Goal: Task Accomplishment & Management: Manage account settings

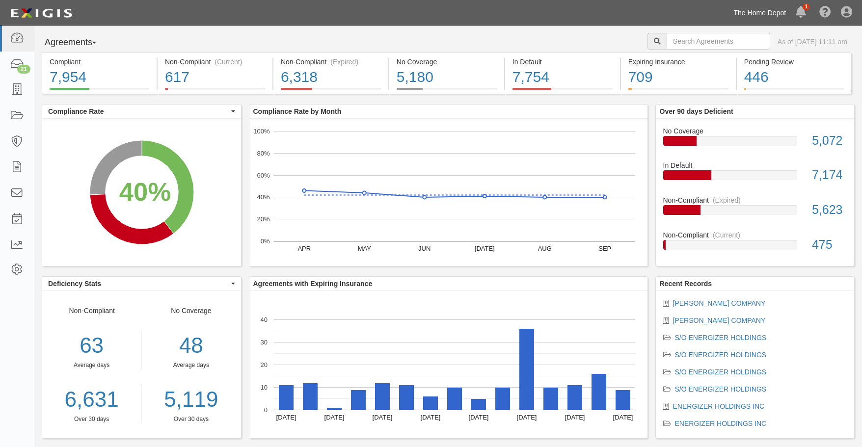
click at [763, 8] on link "The Home Depot" at bounding box center [760, 13] width 62 height 20
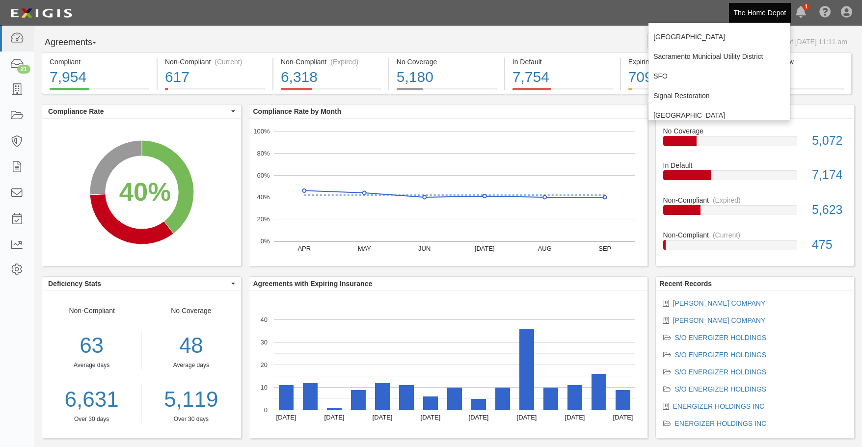
scroll to position [246, 0]
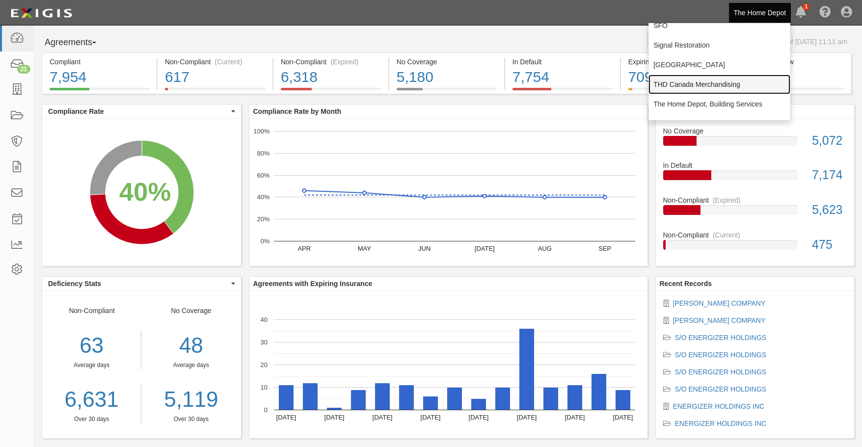
click at [694, 88] on link "THD Canada Merchandising" at bounding box center [720, 85] width 142 height 20
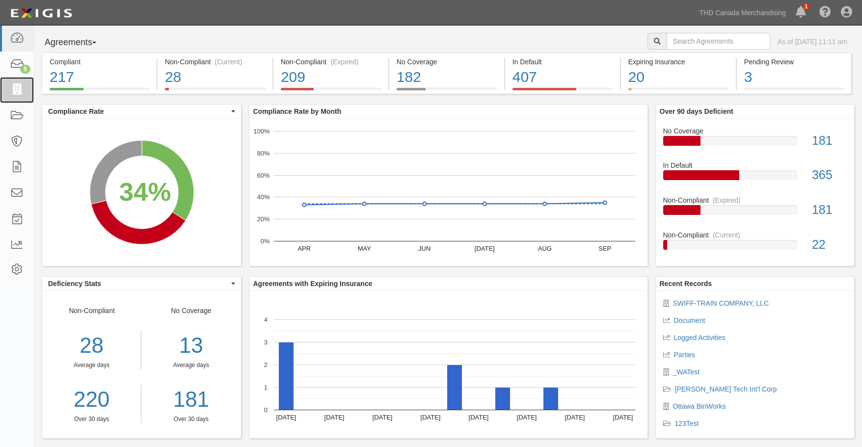
click at [19, 89] on icon at bounding box center [17, 89] width 14 height 11
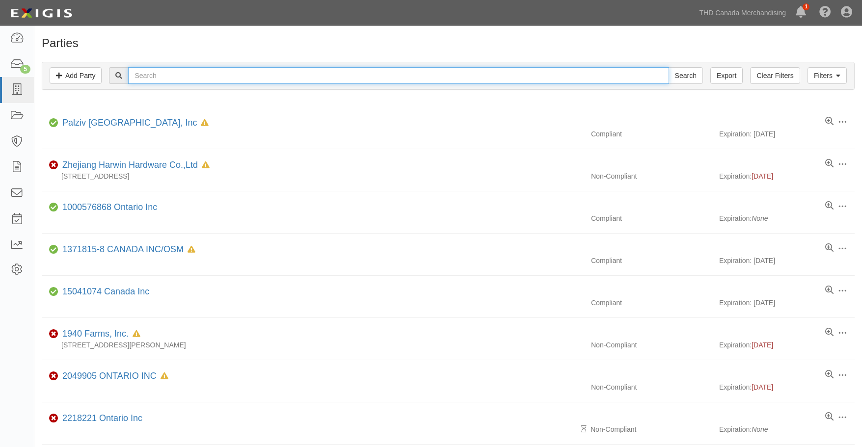
click at [168, 72] on input "text" at bounding box center [398, 75] width 541 height 17
click at [223, 71] on input "text" at bounding box center [398, 75] width 541 height 17
type input "spectra"
click at [669, 67] on input "Search" at bounding box center [686, 75] width 34 height 17
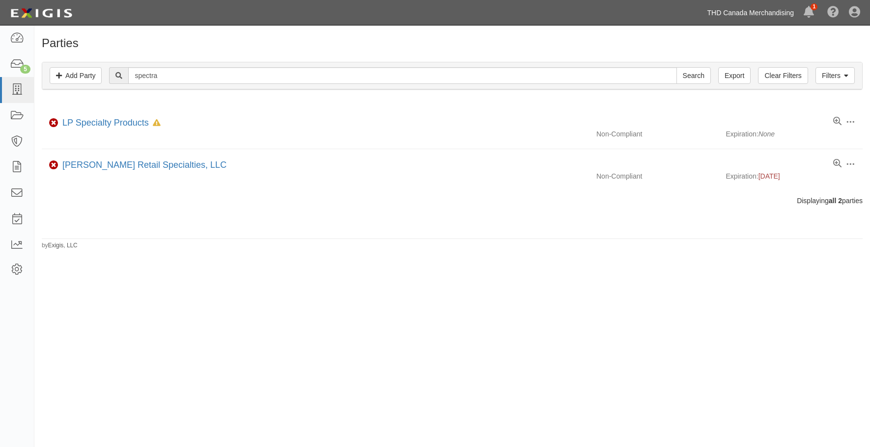
click at [751, 10] on link "THD Canada Merchandising" at bounding box center [750, 13] width 97 height 20
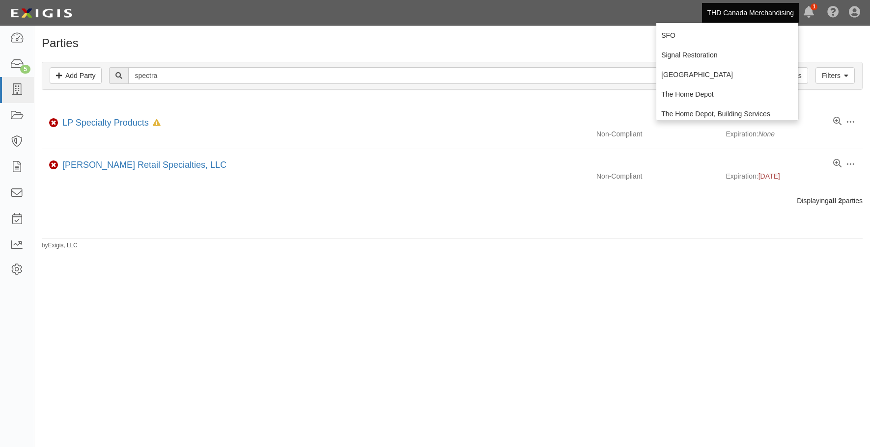
scroll to position [246, 0]
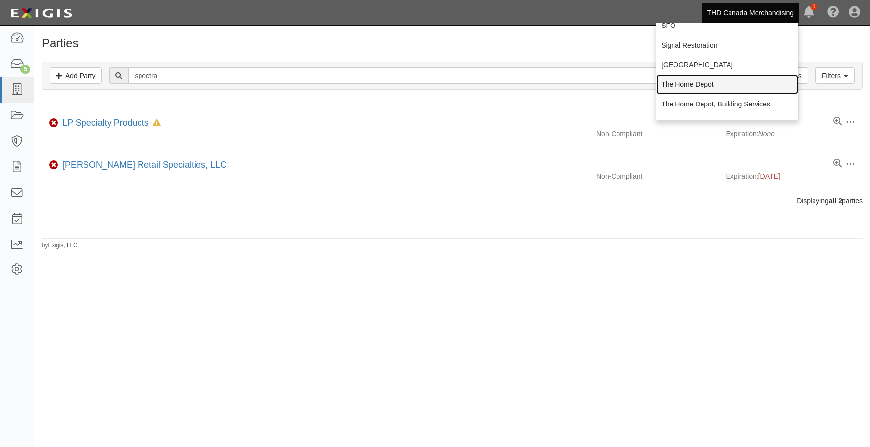
click at [675, 79] on link "The Home Depot" at bounding box center [727, 85] width 142 height 20
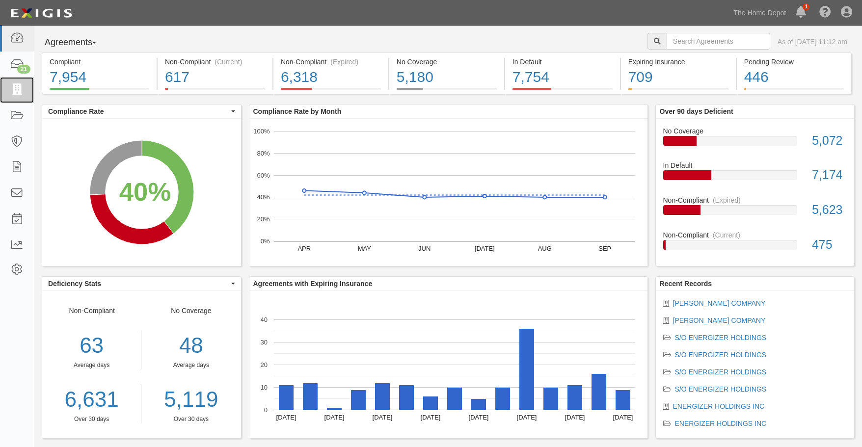
click at [31, 84] on link at bounding box center [17, 90] width 34 height 26
click at [10, 87] on icon at bounding box center [17, 89] width 14 height 11
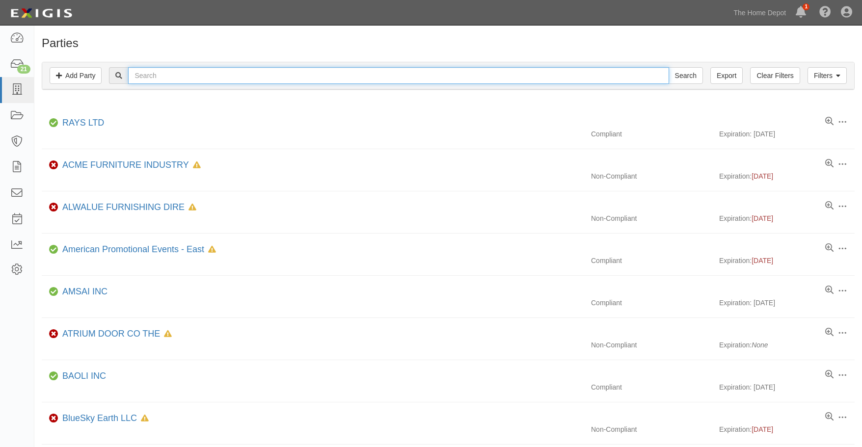
click at [191, 77] on input "text" at bounding box center [398, 75] width 541 height 17
type input "spectra"
click at [669, 67] on input "Search" at bounding box center [686, 75] width 34 height 17
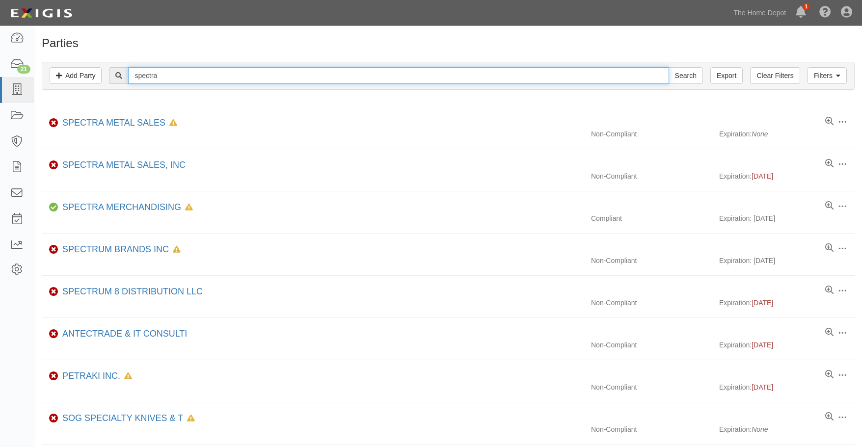
click at [173, 76] on input "spectra" at bounding box center [398, 75] width 541 height 17
type input "spectra sourcing"
click at [669, 67] on input "Search" at bounding box center [686, 75] width 34 height 17
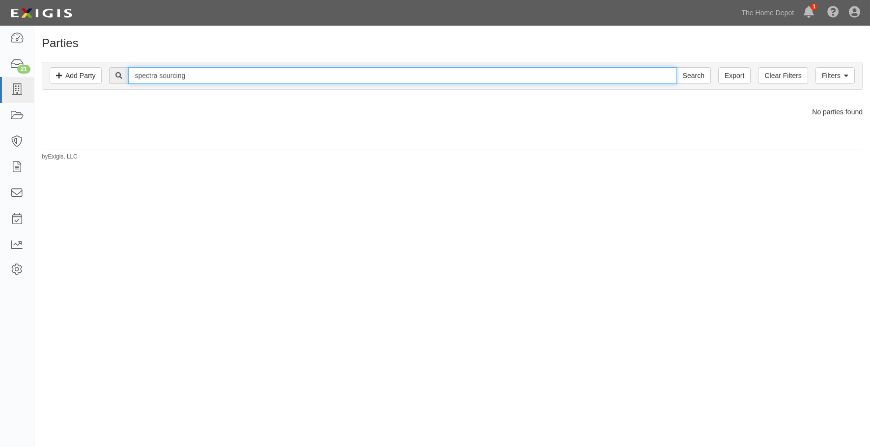
click at [203, 71] on input "spectra sourcing" at bounding box center [402, 75] width 548 height 17
click at [676, 67] on input "Search" at bounding box center [693, 75] width 34 height 17
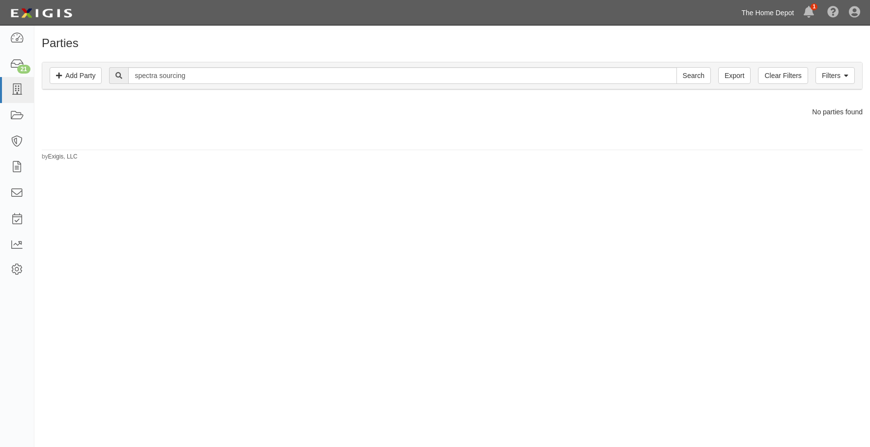
click at [751, 11] on link "The Home Depot" at bounding box center [768, 13] width 62 height 20
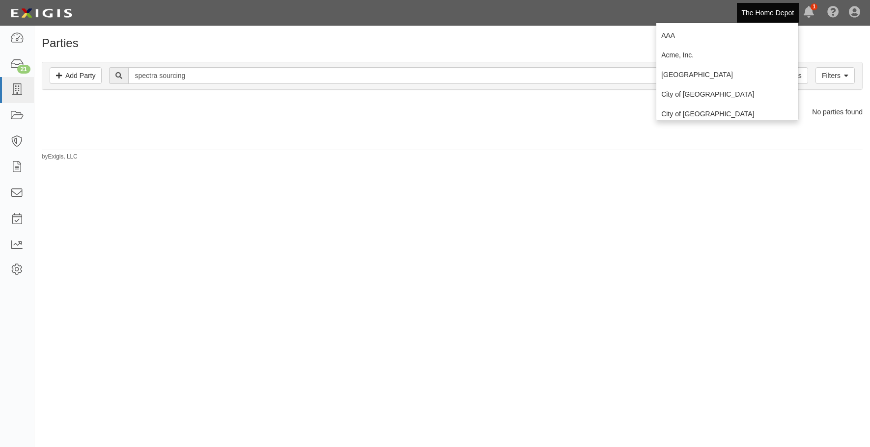
click at [270, 110] on div "No parties found" at bounding box center [451, 112] width 835 height 10
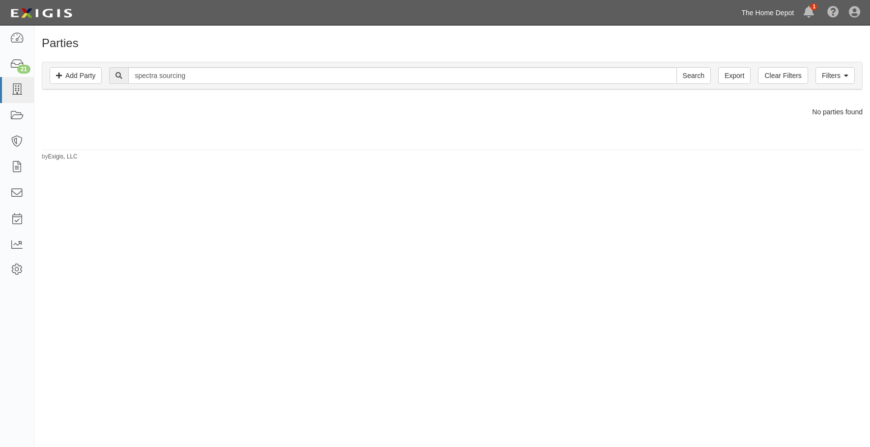
click at [745, 15] on link "The Home Depot" at bounding box center [768, 13] width 62 height 20
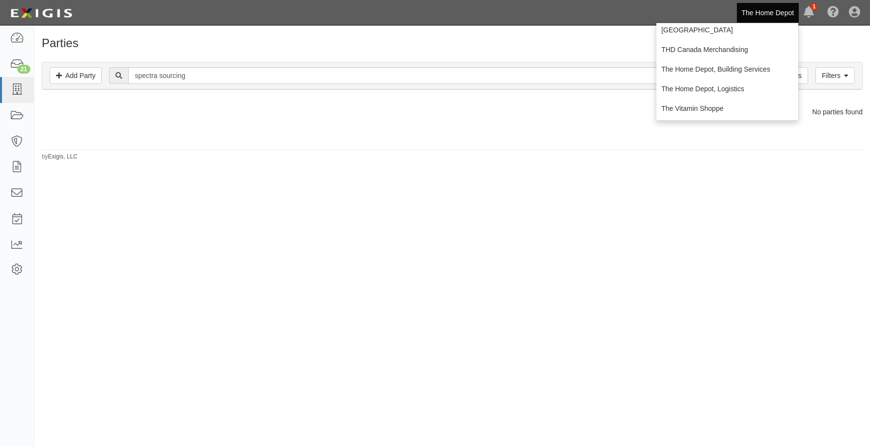
scroll to position [295, 0]
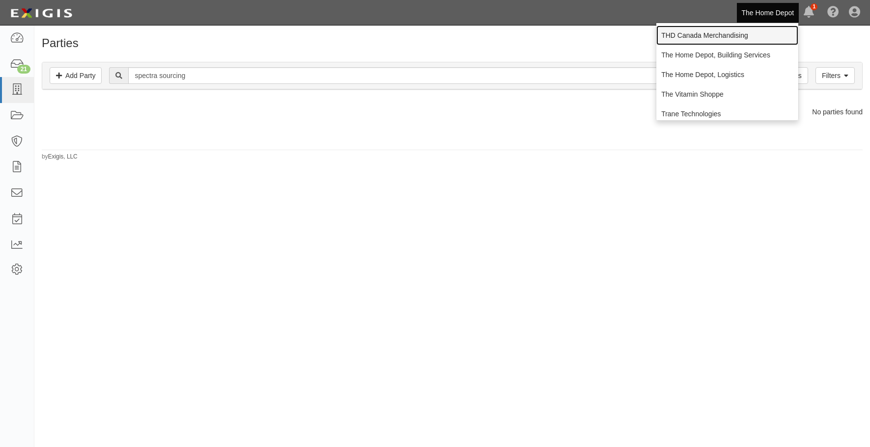
click at [692, 35] on link "THD Canada Merchandising" at bounding box center [727, 36] width 142 height 20
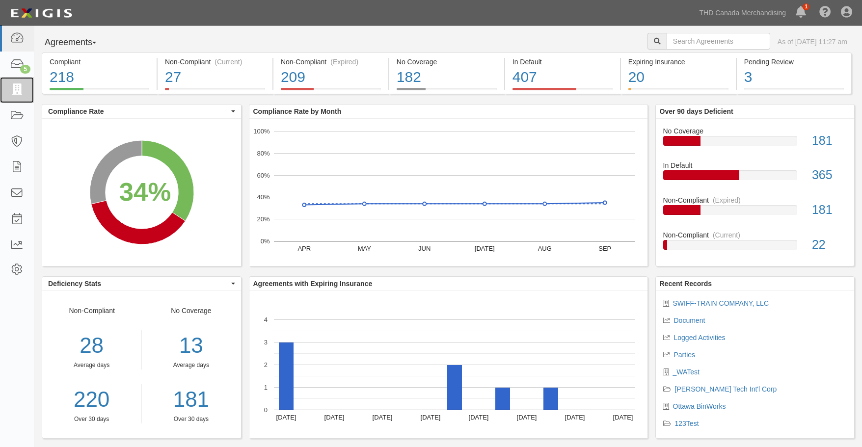
click at [15, 93] on icon at bounding box center [17, 89] width 14 height 11
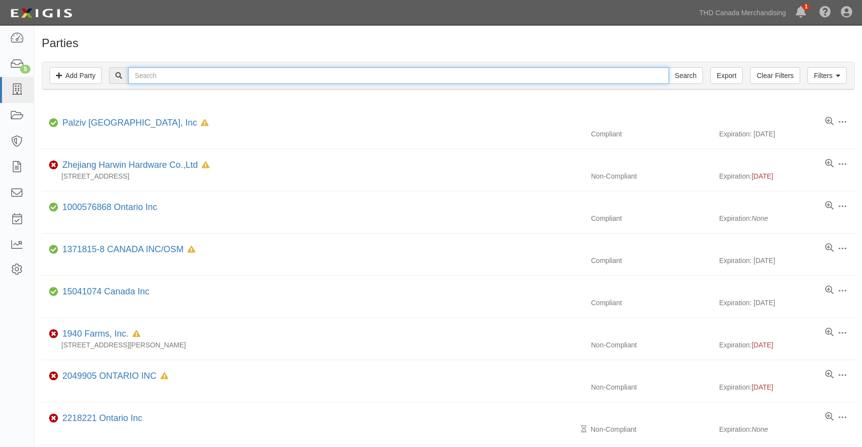
click at [148, 82] on input "text" at bounding box center [398, 75] width 541 height 17
click at [669, 67] on input "Search" at bounding box center [686, 75] width 34 height 17
type input "2218221."
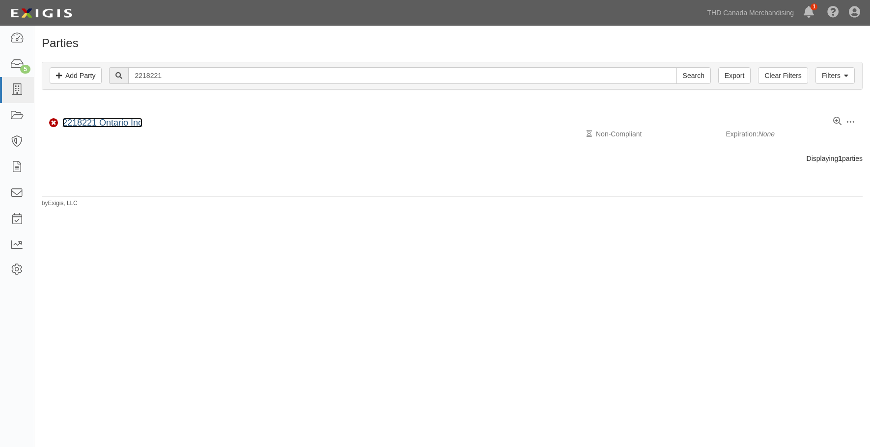
click at [99, 124] on link "2218221 Ontario Inc" at bounding box center [102, 123] width 80 height 10
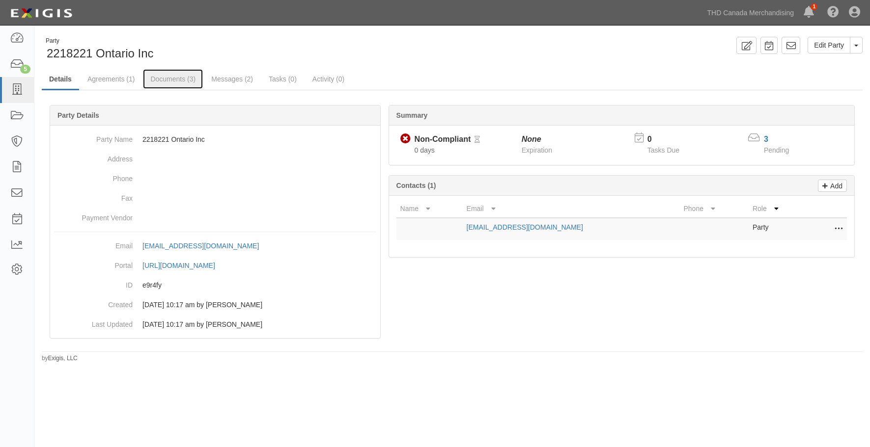
click at [162, 82] on link "Documents (3)" at bounding box center [173, 79] width 60 height 20
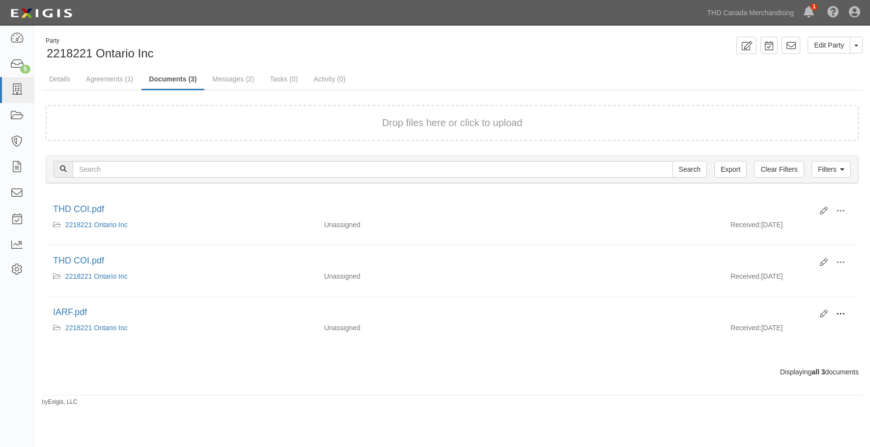
click at [843, 311] on span at bounding box center [840, 314] width 9 height 9
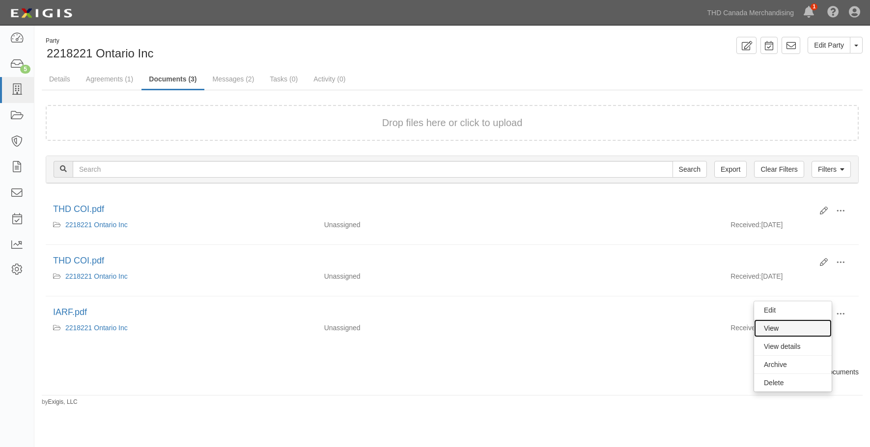
click at [797, 328] on link "View" at bounding box center [793, 329] width 78 height 18
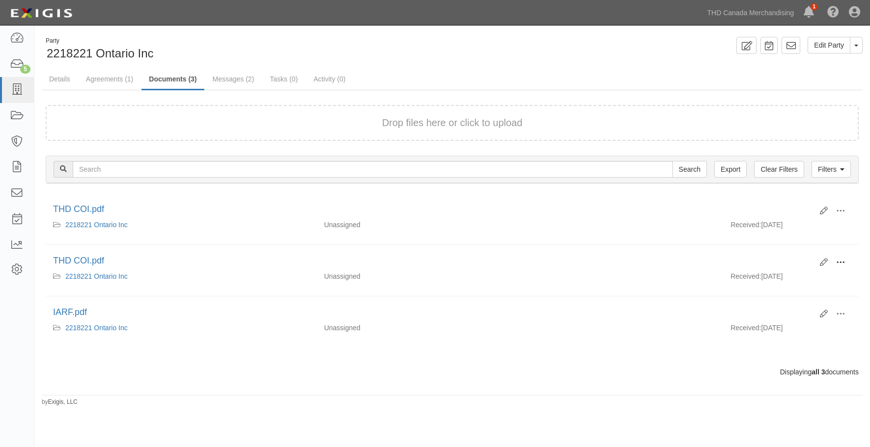
click at [842, 259] on span at bounding box center [840, 262] width 9 height 9
click at [789, 276] on link "View" at bounding box center [793, 277] width 78 height 18
click at [823, 314] on icon at bounding box center [824, 314] width 8 height 8
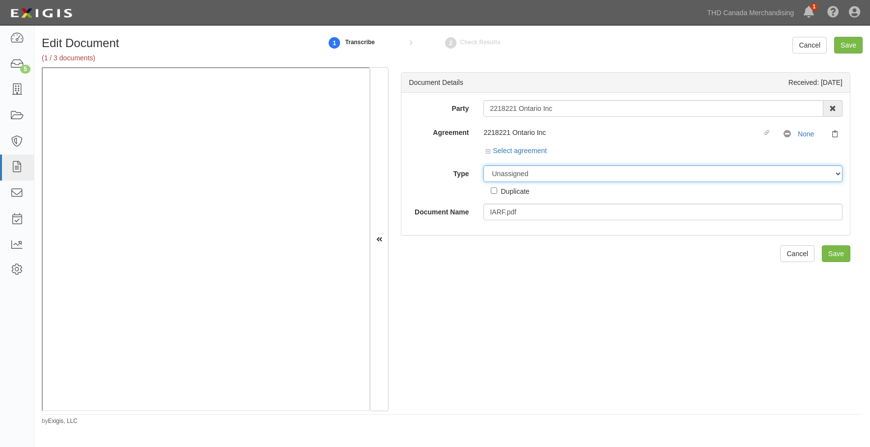
click at [499, 169] on select "Unassigned Binder Cancellation Notice Certificate Contract Endorsement Insuranc…" at bounding box center [662, 173] width 359 height 17
click at [489, 149] on icon at bounding box center [489, 151] width 7 height 5
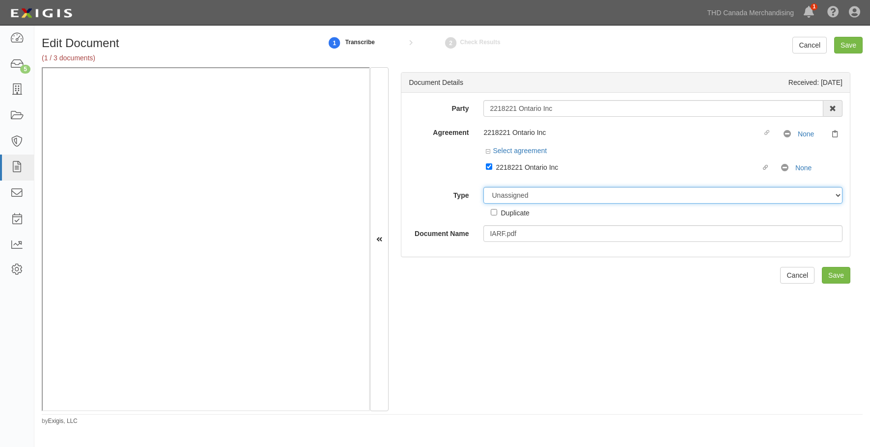
click at [502, 192] on select "Unassigned Binder Cancellation Notice Certificate Contract Endorsement Insuranc…" at bounding box center [662, 195] width 359 height 17
select select "ContractDetail"
click at [483, 187] on select "Unassigned Binder Cancellation Notice Certificate Contract Endorsement Insuranc…" at bounding box center [662, 195] width 359 height 17
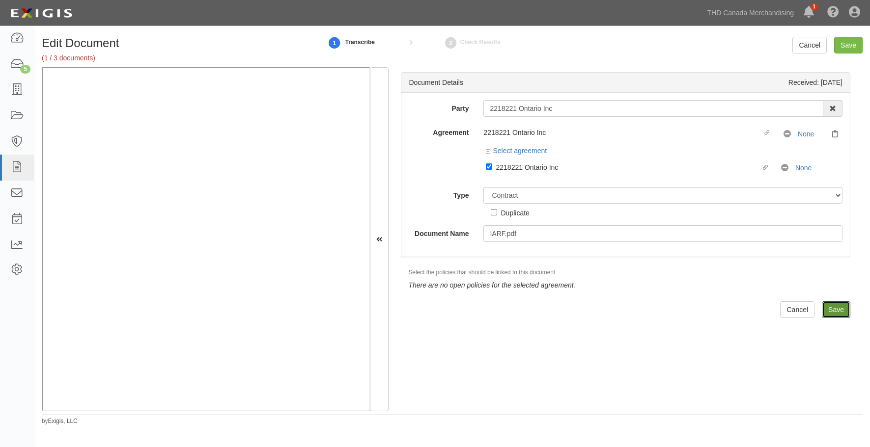
click at [826, 305] on input "Save" at bounding box center [836, 310] width 28 height 17
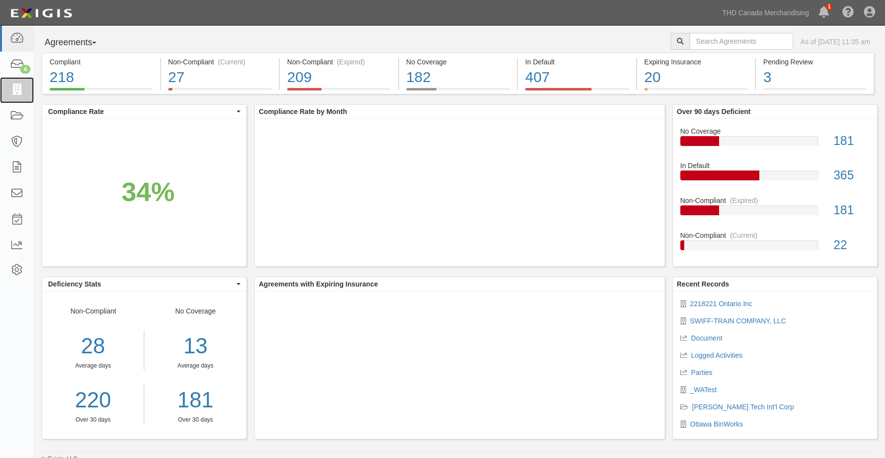
click at [21, 89] on icon at bounding box center [17, 89] width 14 height 11
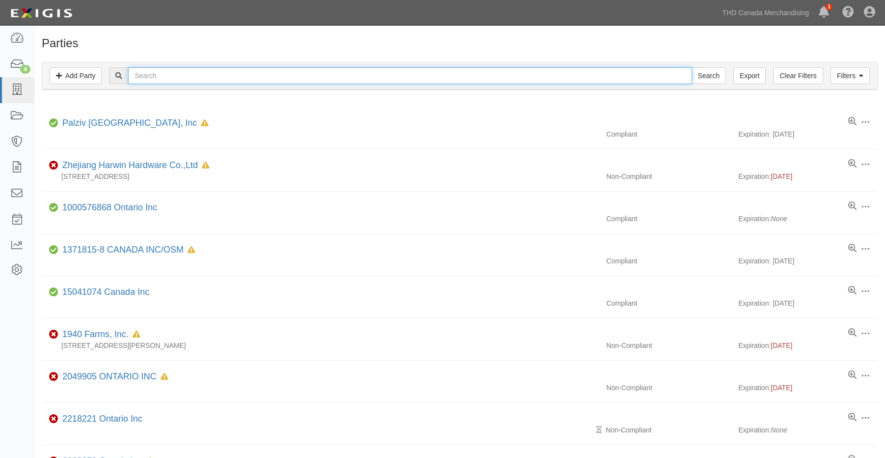
click at [183, 74] on input "text" at bounding box center [410, 75] width 564 height 17
type input "5"
type input "2218221"
click at [692, 67] on input "Search" at bounding box center [709, 75] width 34 height 17
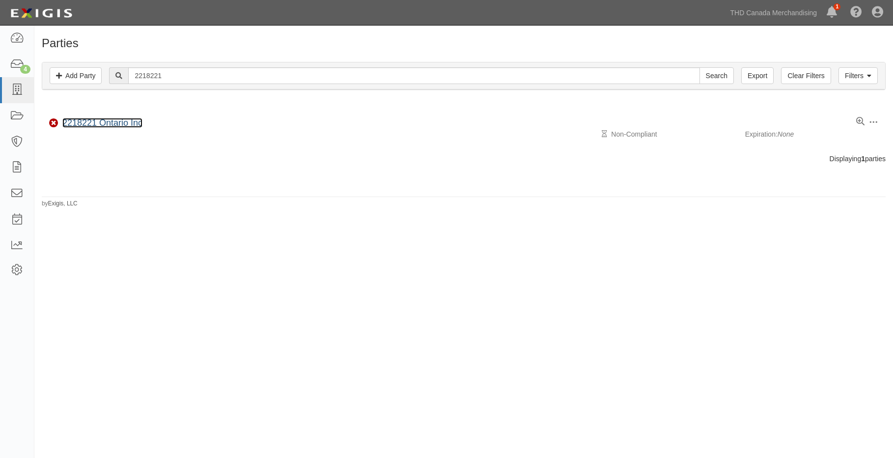
click at [85, 125] on link "2218221 Ontario Inc" at bounding box center [102, 123] width 80 height 10
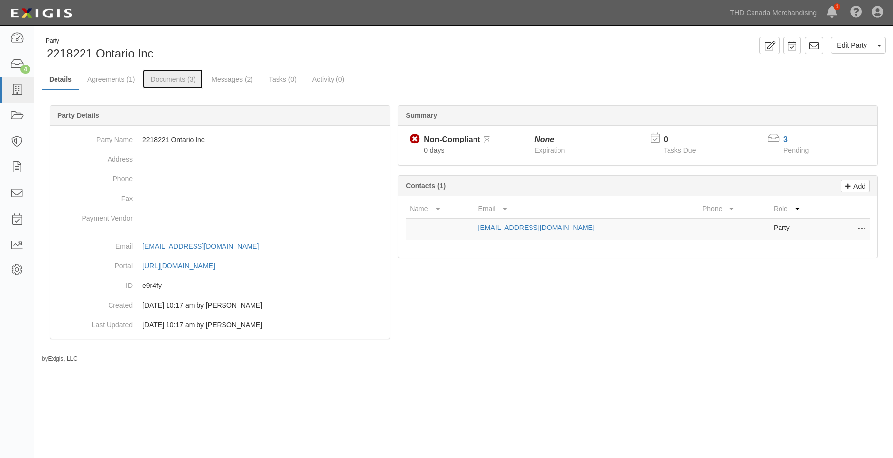
click at [173, 72] on link "Documents (3)" at bounding box center [173, 79] width 60 height 20
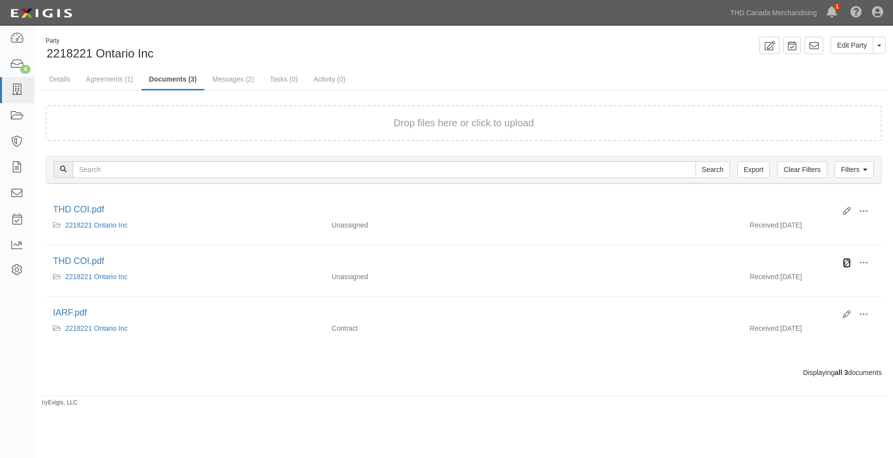
click at [849, 261] on icon at bounding box center [847, 263] width 8 height 8
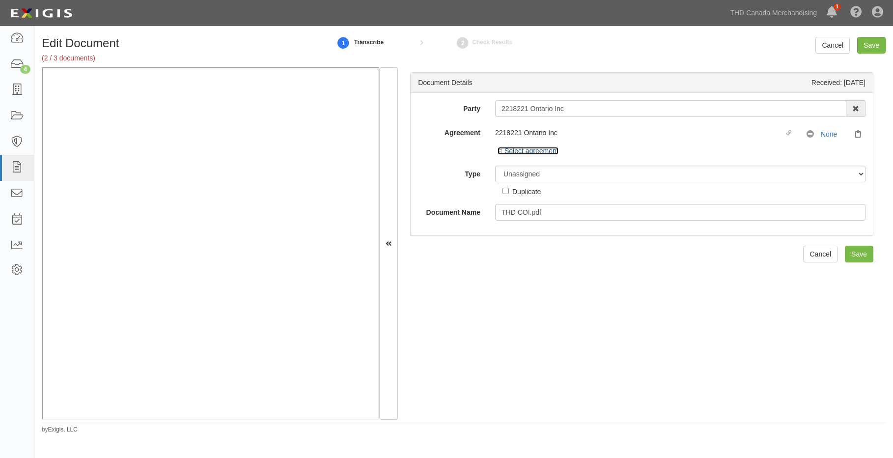
click at [497, 151] on icon at bounding box center [500, 151] width 7 height 5
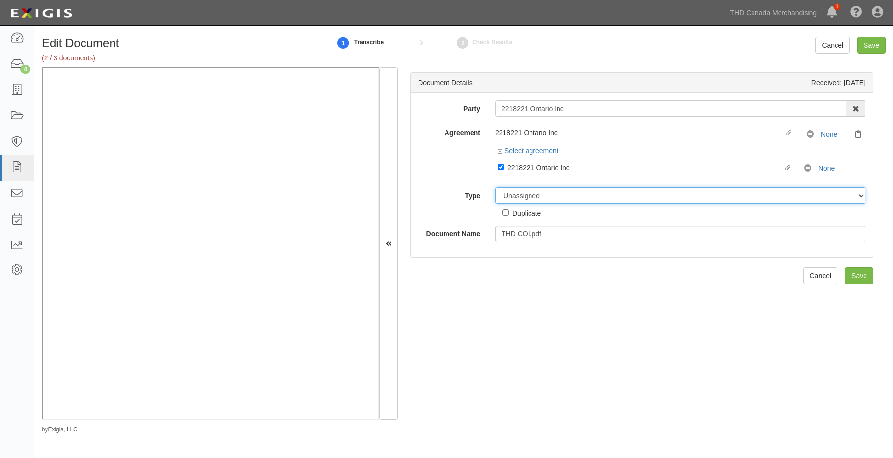
click at [512, 194] on select "Unassigned Binder Cancellation Notice Certificate Contract Endorsement Insuranc…" at bounding box center [680, 195] width 370 height 17
select select "CertificateDetail"
click at [495, 187] on select "Unassigned Binder Cancellation Notice Certificate Contract Endorsement Insuranc…" at bounding box center [680, 195] width 370 height 17
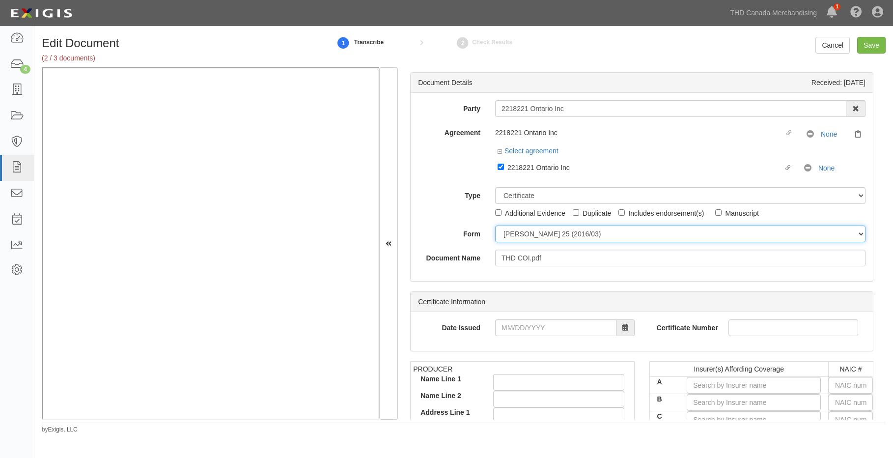
click at [508, 235] on select "ACORD 25 (2016/03) ACORD 101 ACORD 855 NY (2014/05) General" at bounding box center [680, 233] width 370 height 17
select select "GeneralFormDetail"
click at [495, 225] on select "ACORD 25 (2016/03) ACORD 101 ACORD 855 NY (2014/05) General" at bounding box center [680, 233] width 370 height 17
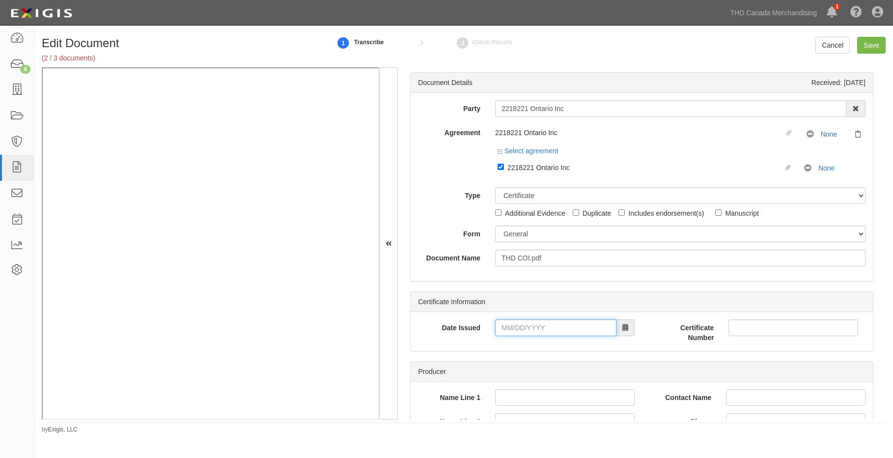
click at [500, 328] on input "Date Issued" at bounding box center [555, 327] width 121 height 17
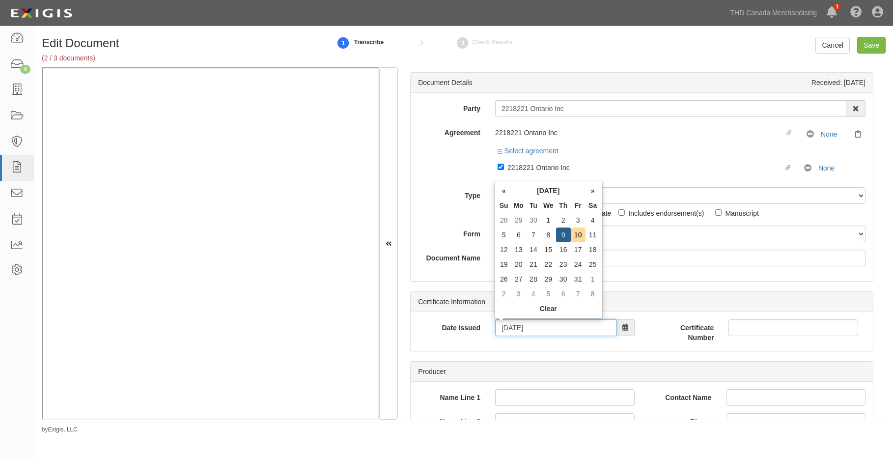
type input "10/09/2025"
click at [474, 363] on div "Producer" at bounding box center [642, 371] width 462 height 20
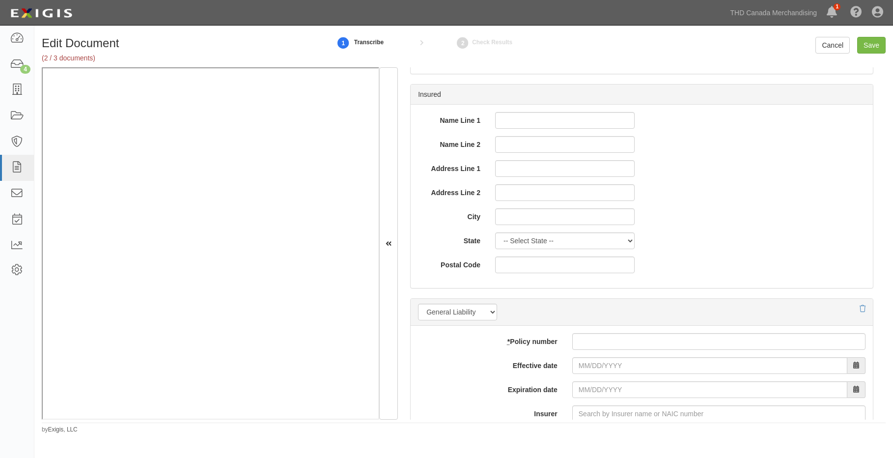
scroll to position [589, 0]
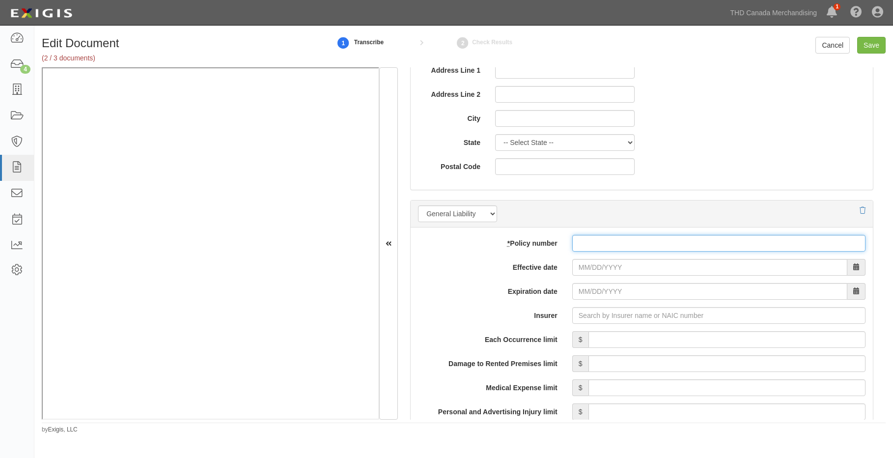
click at [587, 244] on input "* Policy number" at bounding box center [718, 243] width 293 height 17
type input "bwo15163R4"
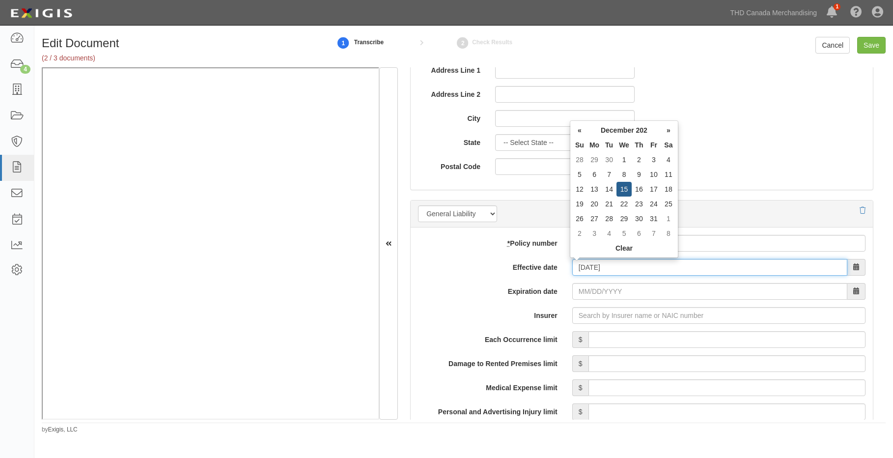
type input "12/15/2024"
type input "12/15/2025"
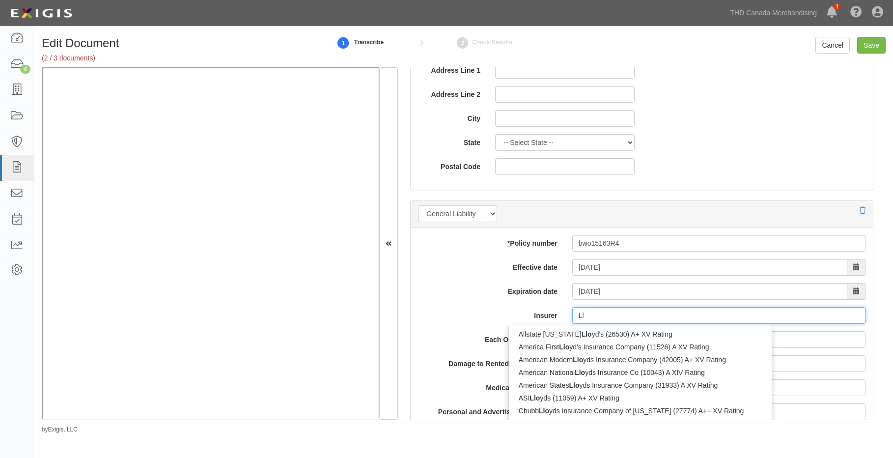
type input "L"
type input "b"
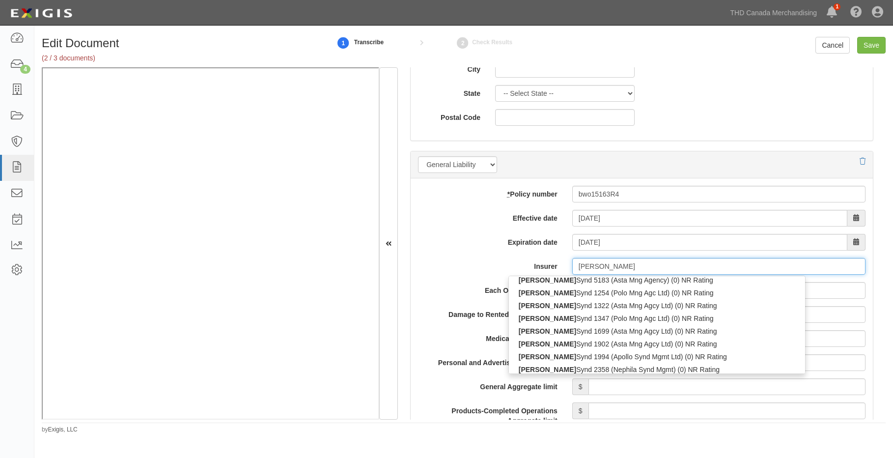
scroll to position [6, 0]
type input "Lloyd's"
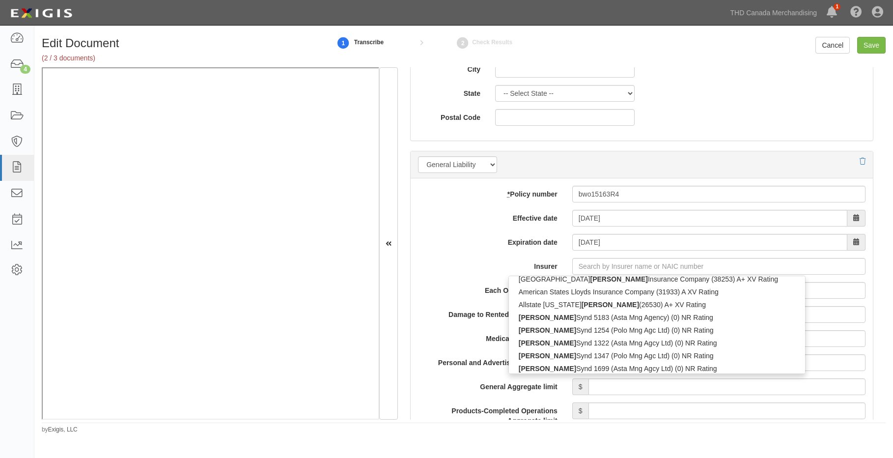
click at [499, 266] on label "Insurer" at bounding box center [488, 264] width 154 height 13
click at [572, 266] on input "Insurer" at bounding box center [718, 266] width 293 height 17
click at [437, 271] on label "Insurer" at bounding box center [488, 264] width 154 height 13
click at [572, 271] on input "Insurer" at bounding box center [718, 266] width 293 height 17
click at [789, 286] on input "Each Occurrence limit" at bounding box center [726, 290] width 277 height 17
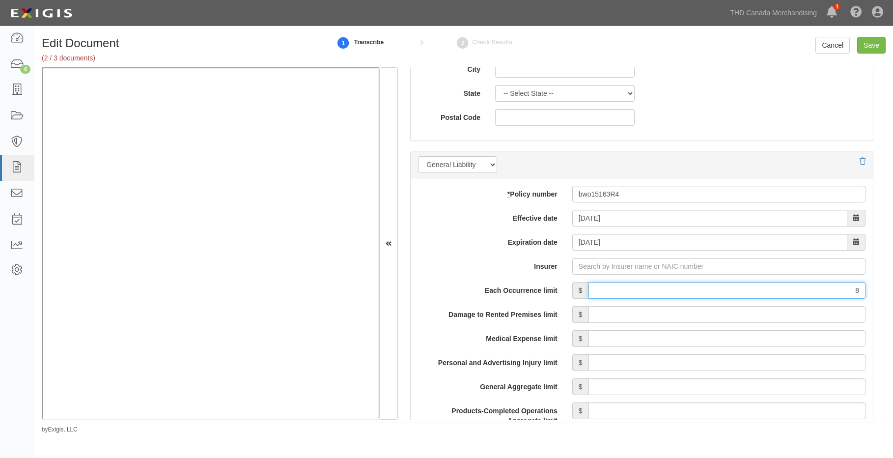
type input "8,000,000"
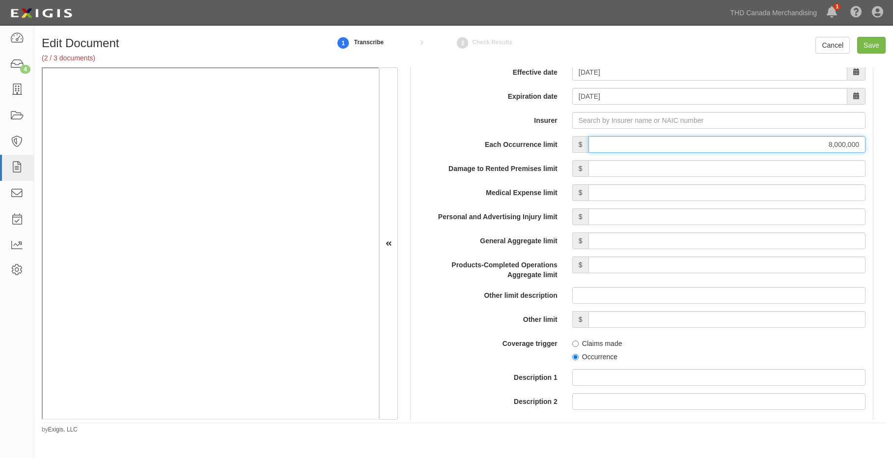
scroll to position [786, 0]
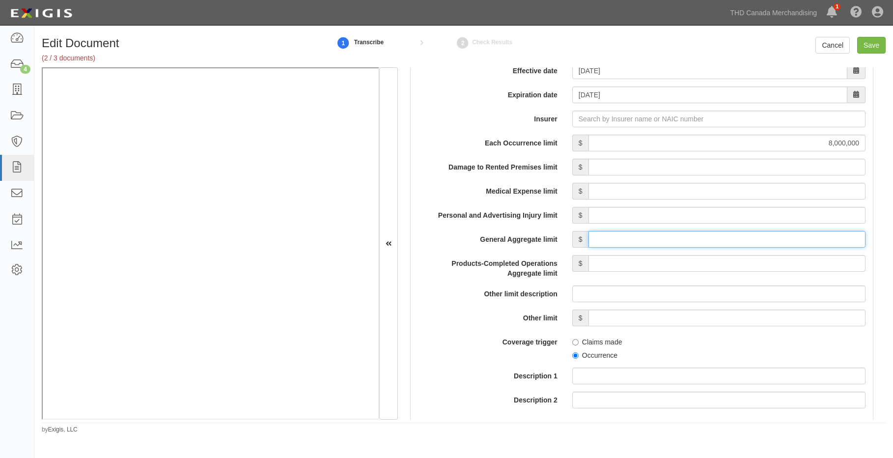
click at [714, 240] on input "General Aggregate limit" at bounding box center [726, 239] width 277 height 17
type input "8,000,000"
click at [753, 260] on input "Products-Completed Operations Aggregate limit" at bounding box center [726, 263] width 277 height 17
type input "8,000,000"
click at [573, 353] on input "Occurrence" at bounding box center [575, 355] width 6 height 6
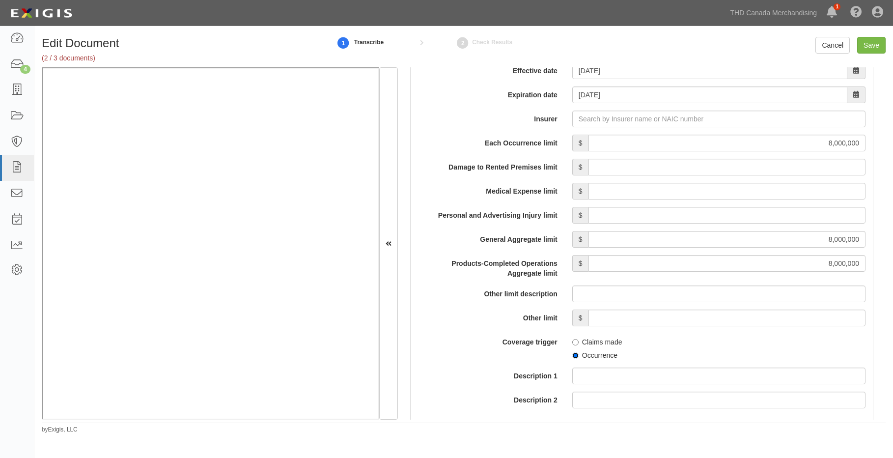
radio input "true"
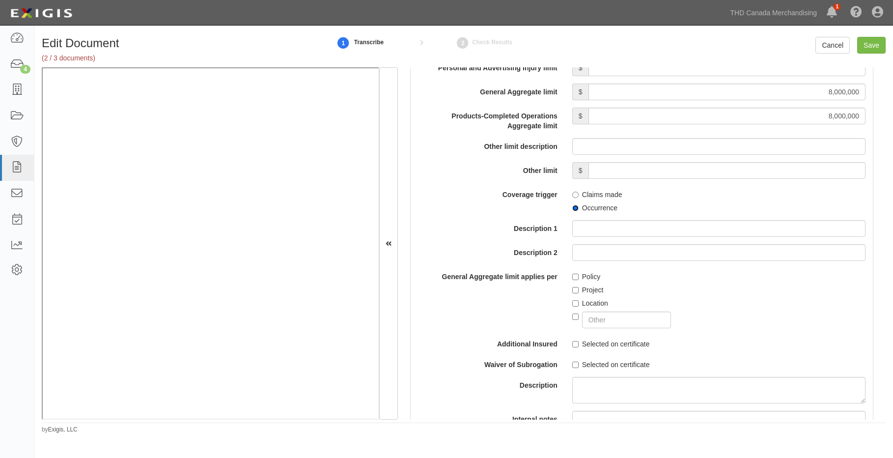
scroll to position [982, 0]
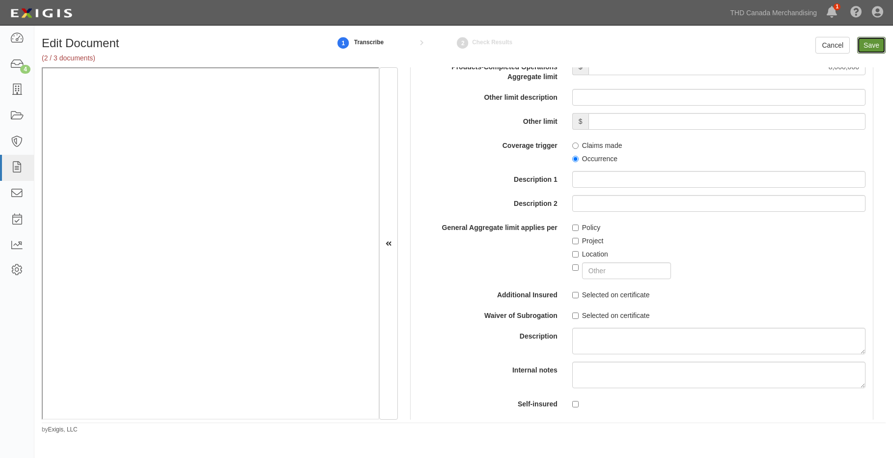
click at [867, 44] on input "Save" at bounding box center [871, 45] width 28 height 17
type input "8000000"
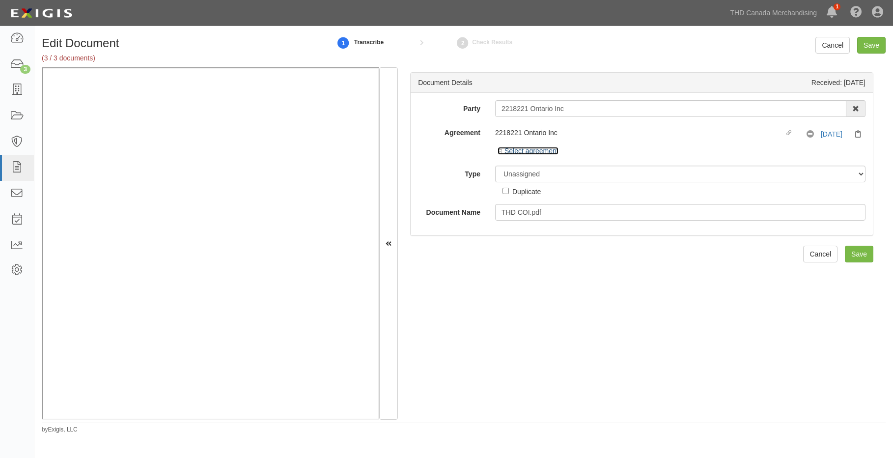
click at [499, 151] on icon at bounding box center [500, 151] width 7 height 5
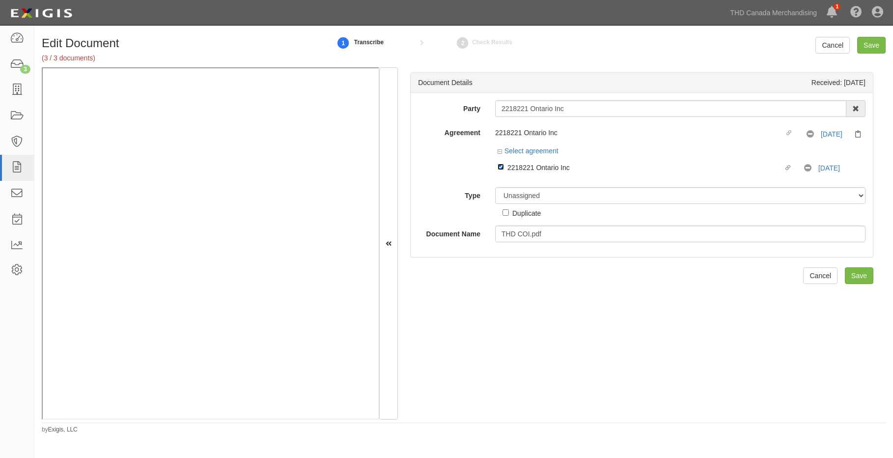
click at [500, 165] on input "Linked agreement 2218221 Ontario Inc Linked agreement" at bounding box center [500, 167] width 6 height 6
checkbox input "false"
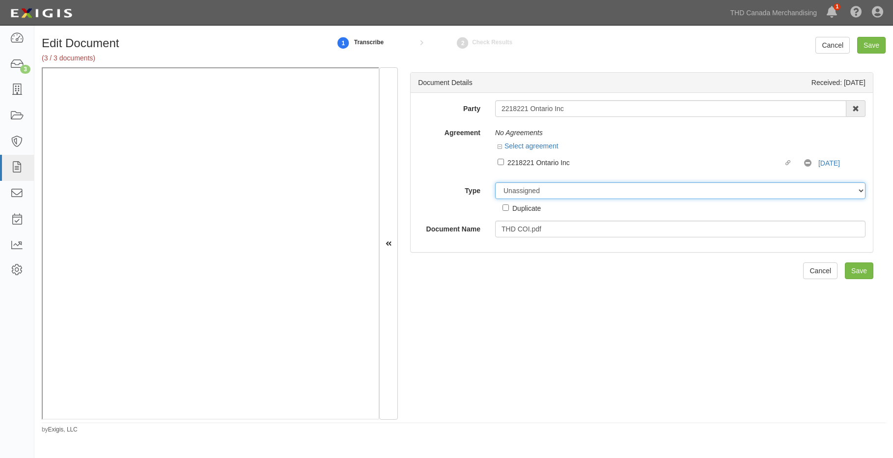
click at [517, 191] on select "Unassigned Binder Cancellation Notice Certificate Contract Endorsement Insuranc…" at bounding box center [680, 190] width 370 height 17
select select "OtherDetail"
click at [495, 182] on select "Unassigned Binder Cancellation Notice Certificate Contract Endorsement Insuranc…" at bounding box center [680, 190] width 370 height 17
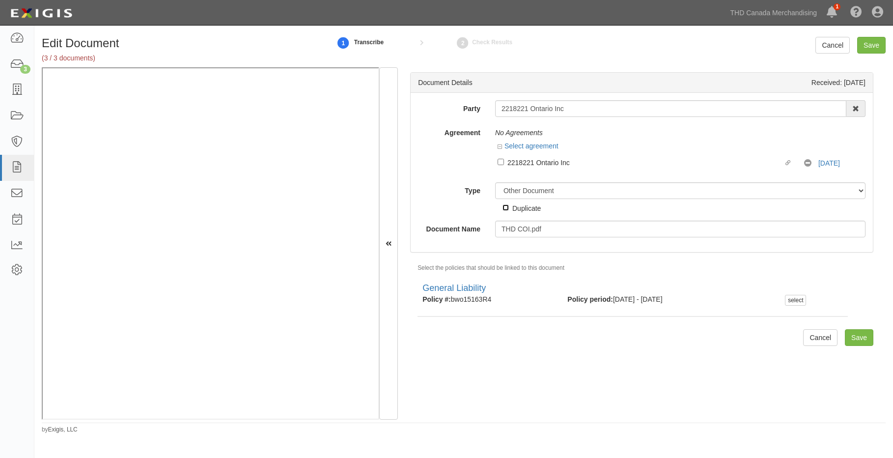
click at [504, 207] on input "Duplicate" at bounding box center [505, 207] width 6 height 6
checkbox input "true"
click at [848, 335] on input "Save" at bounding box center [859, 337] width 28 height 17
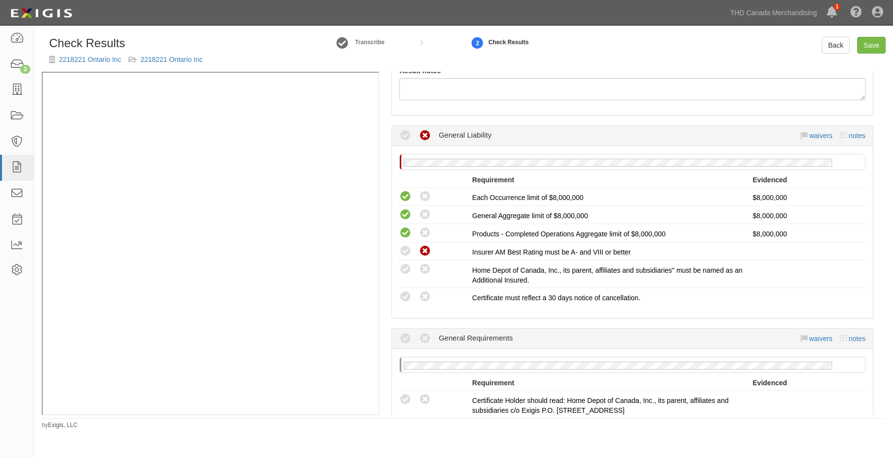
scroll to position [147, 0]
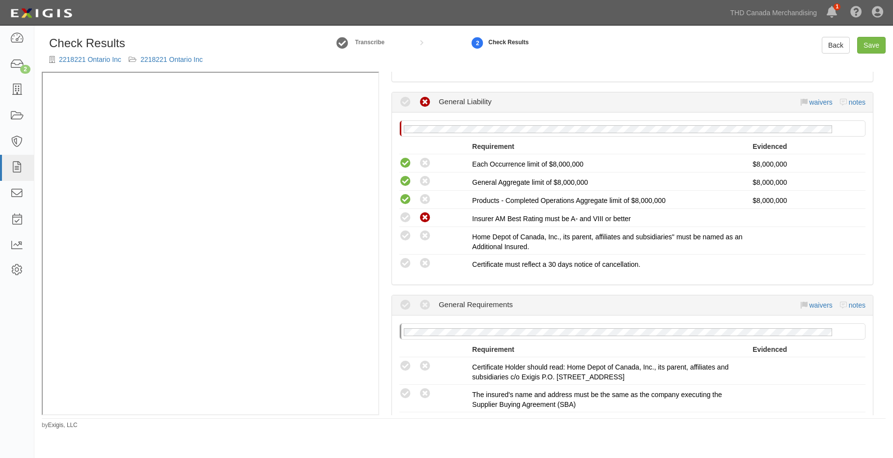
click at [406, 235] on icon at bounding box center [405, 236] width 12 height 12
radio input "true"
click at [406, 259] on icon at bounding box center [405, 263] width 12 height 12
radio input "true"
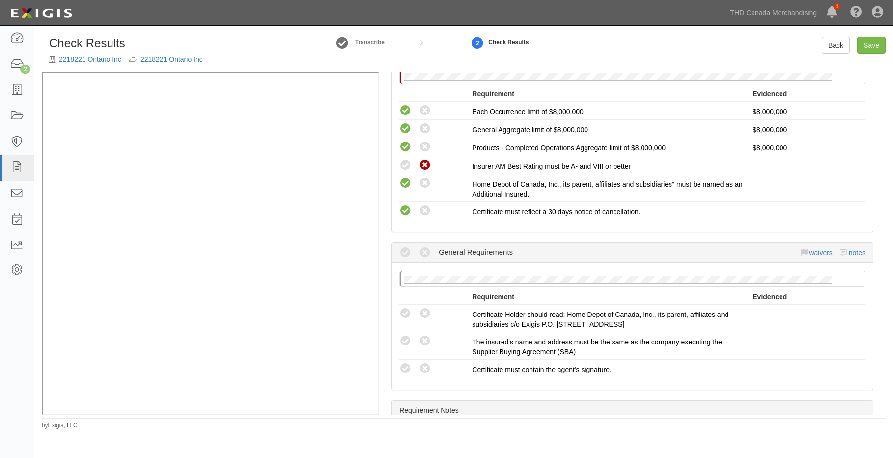
scroll to position [246, 0]
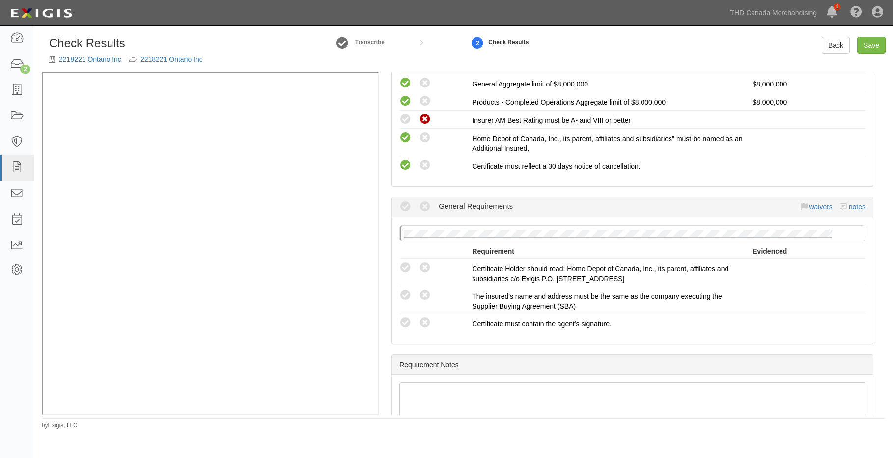
click at [405, 264] on icon at bounding box center [405, 268] width 12 height 12
radio input "true"
drag, startPoint x: 406, startPoint y: 296, endPoint x: 406, endPoint y: 301, distance: 5.4
click at [406, 295] on icon at bounding box center [405, 295] width 12 height 12
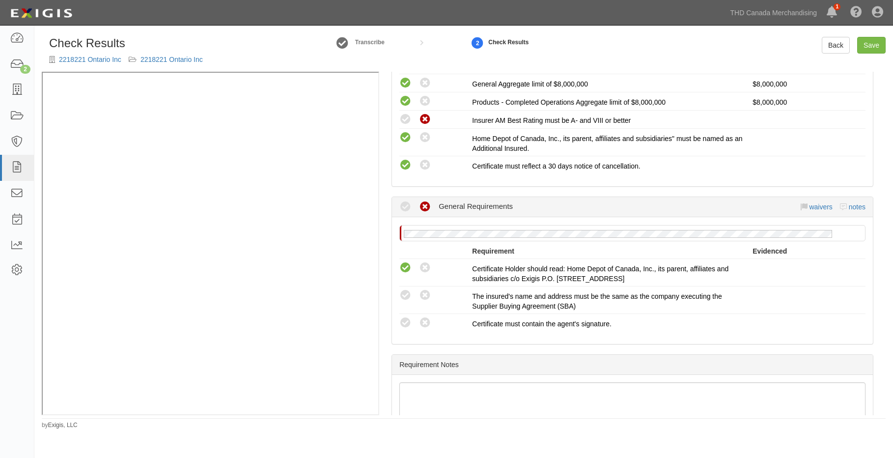
radio input "true"
click at [407, 321] on icon at bounding box center [405, 323] width 12 height 12
radio input "true"
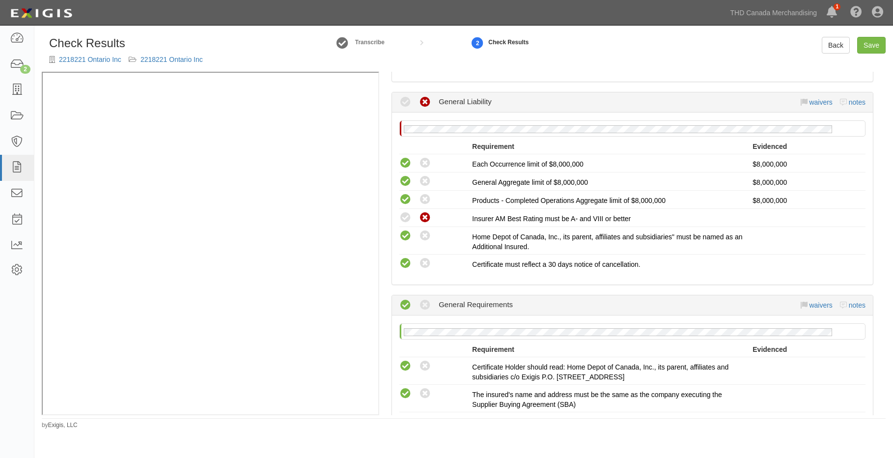
scroll to position [0, 0]
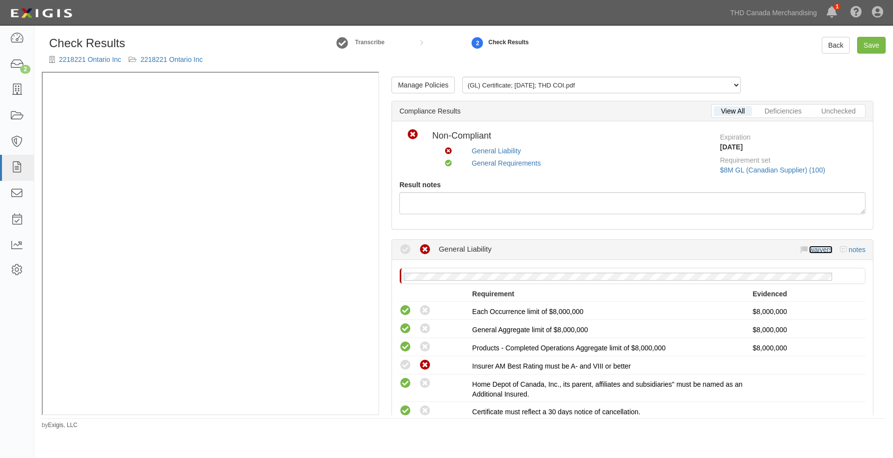
click at [809, 247] on link "waivers" at bounding box center [820, 250] width 23 height 8
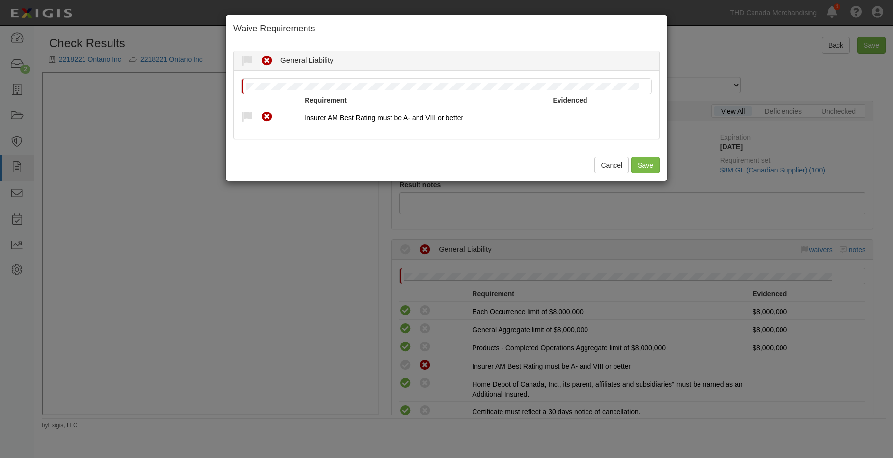
click at [250, 115] on icon at bounding box center [247, 117] width 12 height 12
radio input "true"
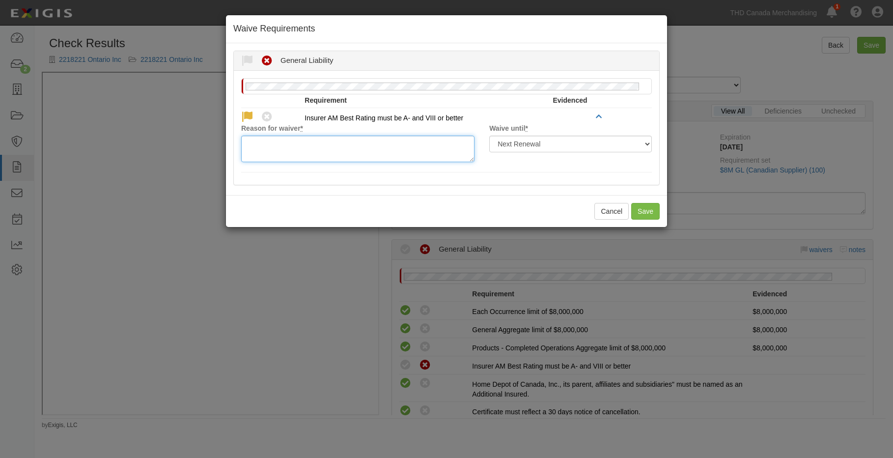
click at [266, 155] on textarea "Reason for waiver *" at bounding box center [357, 149] width 233 height 27
type textarea "Lloyd's approved carrier"
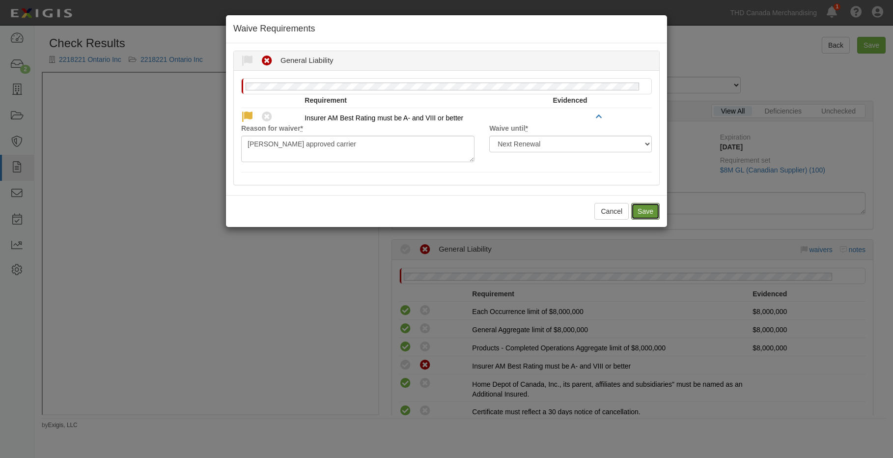
click at [645, 211] on button "Save" at bounding box center [645, 211] width 28 height 17
radio input "true"
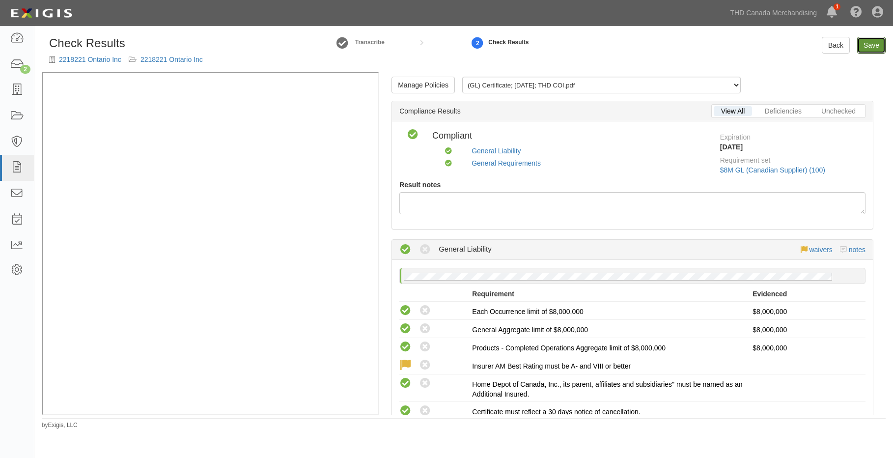
click at [872, 40] on link "Save" at bounding box center [871, 45] width 28 height 17
radio input "true"
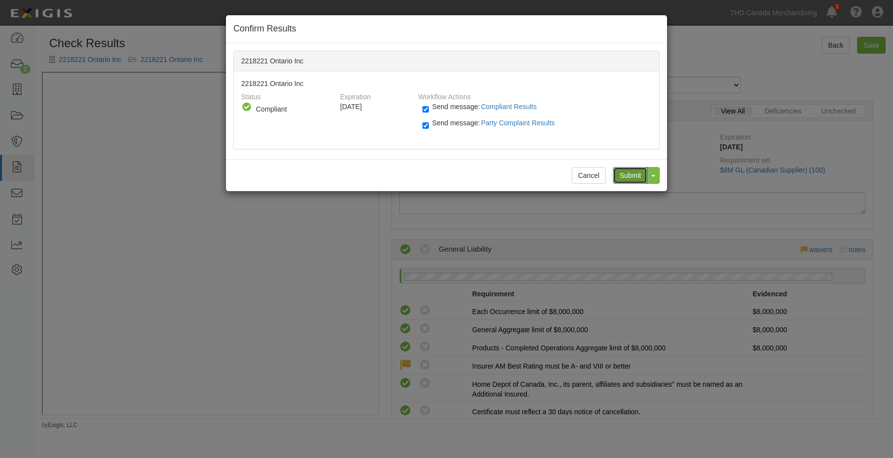
drag, startPoint x: 631, startPoint y: 175, endPoint x: 117, endPoint y: 171, distance: 513.7
click at [630, 174] on input "Submit" at bounding box center [630, 175] width 34 height 17
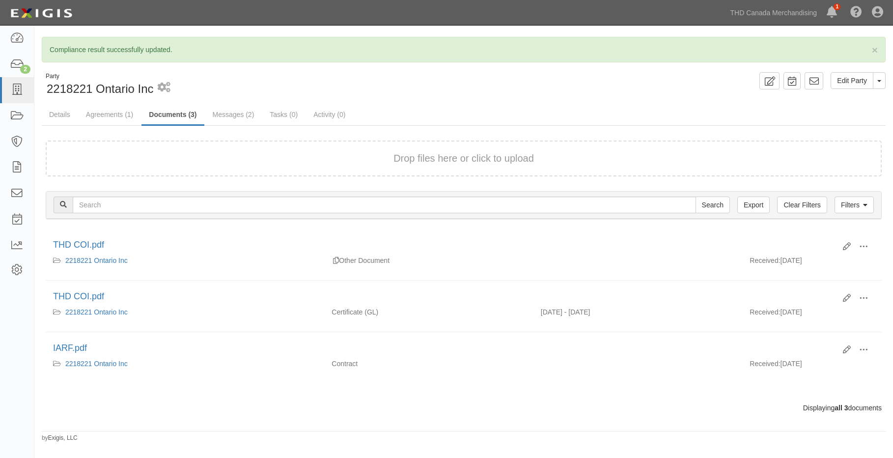
click at [22, 420] on div "Dashboard 2 Inbox Parties Agreements Coverages Documents Messages Tasks Reports…" at bounding box center [17, 242] width 34 height 432
